Goal: Navigation & Orientation: Find specific page/section

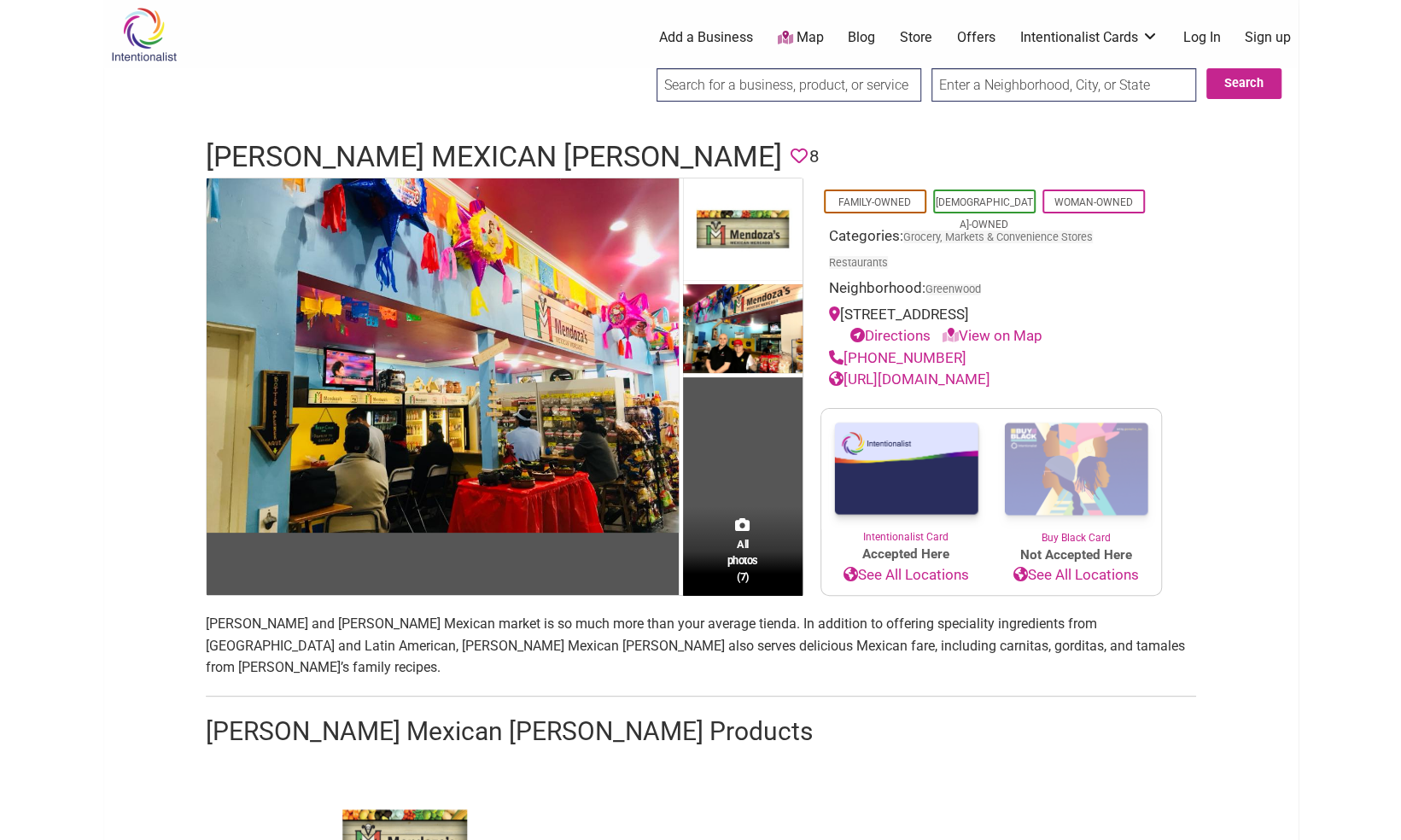
click at [953, 311] on div "[STREET_ADDRESS] Directions View on Map" at bounding box center [992, 326] width 325 height 43
click at [917, 330] on link "Directions" at bounding box center [890, 334] width 81 height 17
click at [973, 334] on link "View on Map" at bounding box center [993, 334] width 100 height 17
click at [999, 334] on link "View on Map" at bounding box center [993, 334] width 100 height 17
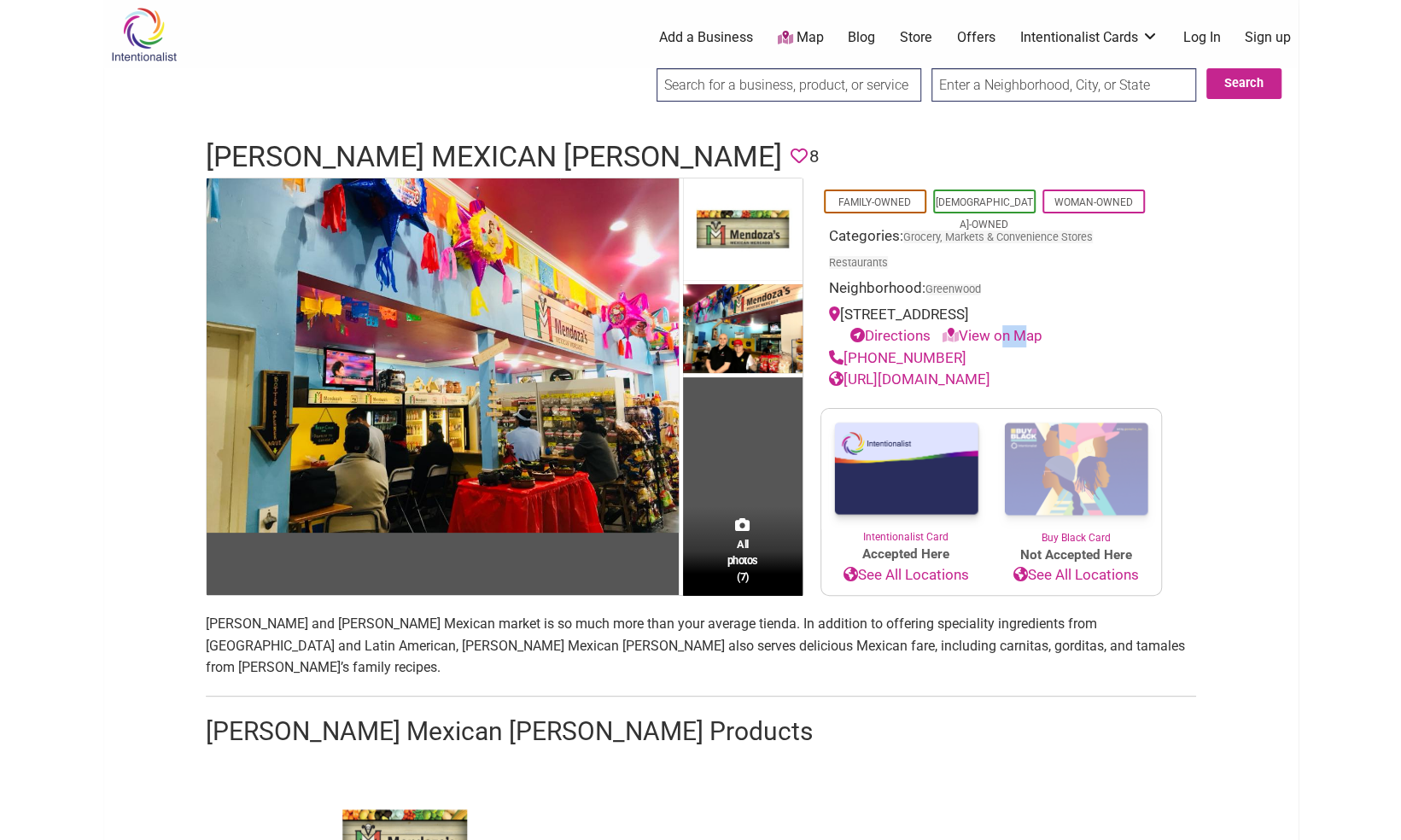
click at [999, 334] on link "View on Map" at bounding box center [993, 334] width 100 height 17
drag, startPoint x: 999, startPoint y: 334, endPoint x: 893, endPoint y: 337, distance: 106.0
click at [893, 337] on link "Directions" at bounding box center [890, 334] width 81 height 17
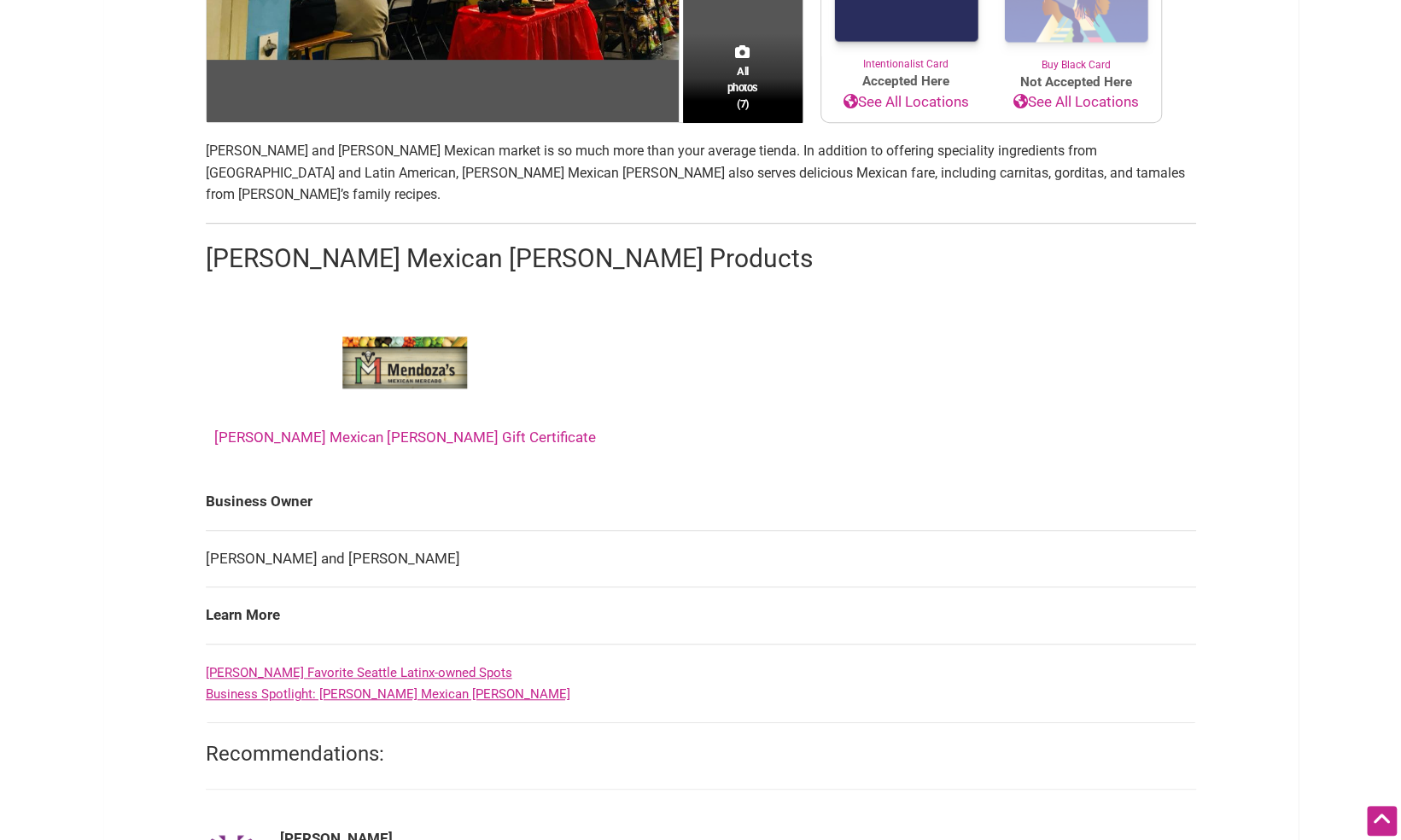
scroll to position [584, 0]
